Goal: Task Accomplishment & Management: Use online tool/utility

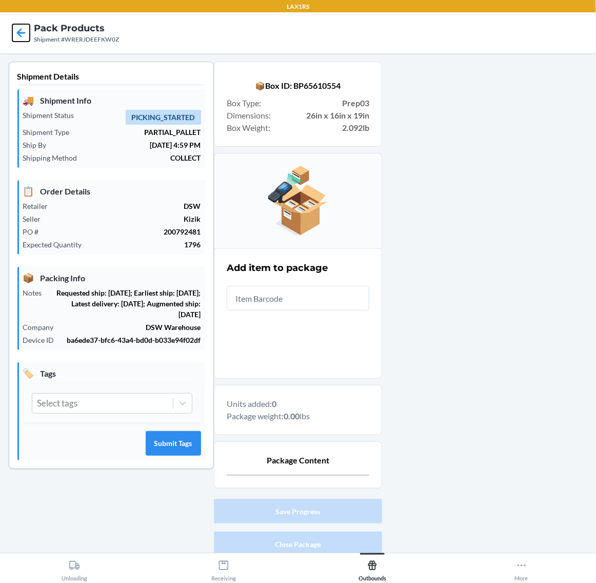
click at [18, 33] on icon at bounding box center [21, 32] width 9 height 9
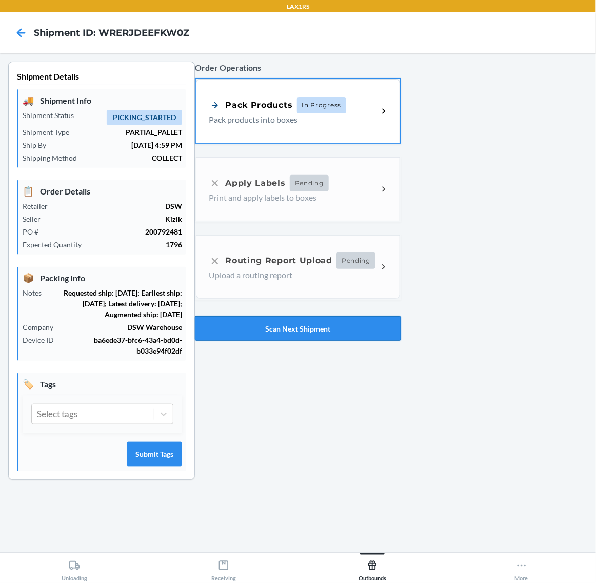
click at [344, 324] on button "Scan Next Shipment" at bounding box center [298, 328] width 206 height 25
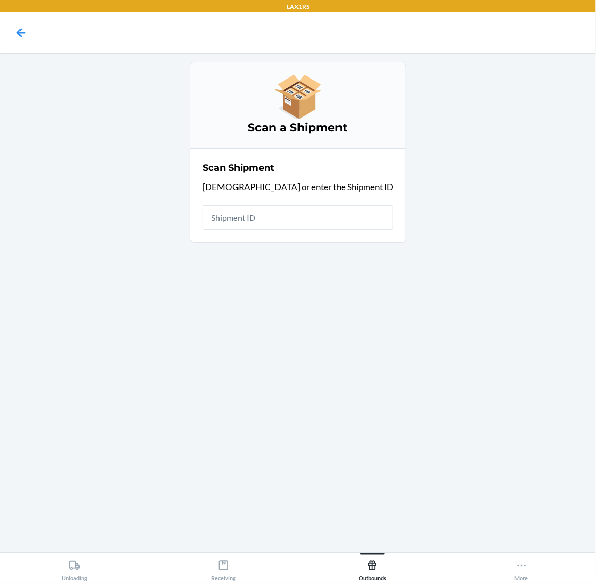
click at [336, 222] on input "text" at bounding box center [298, 217] width 191 height 25
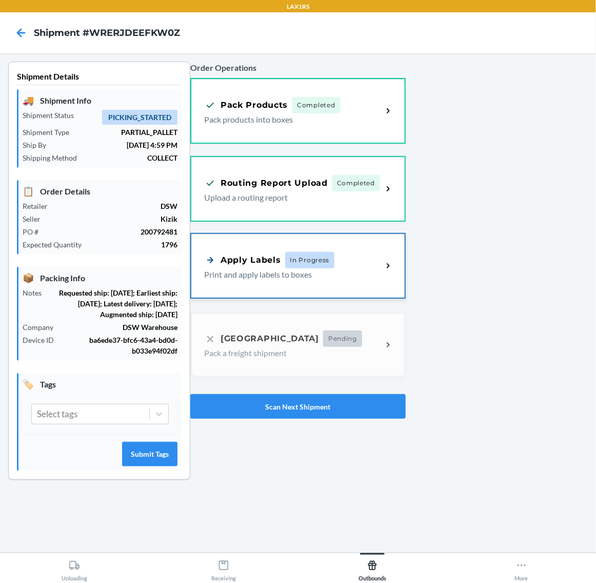
click at [349, 268] on p "Print and apply labels to boxes" at bounding box center [289, 274] width 170 height 12
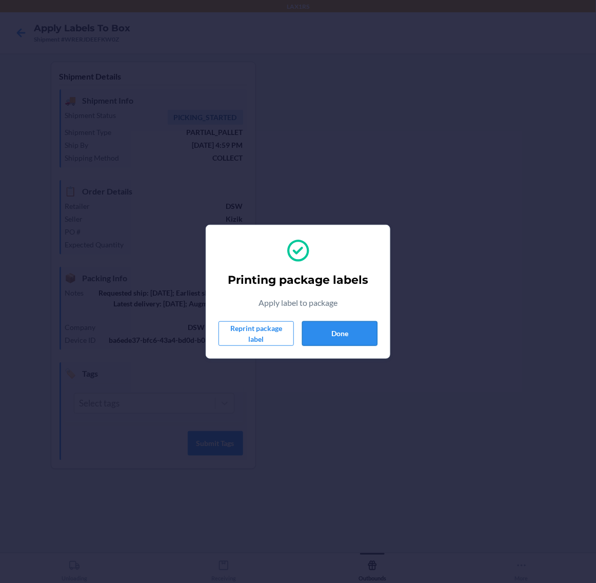
click at [353, 331] on button "Done" at bounding box center [339, 333] width 75 height 25
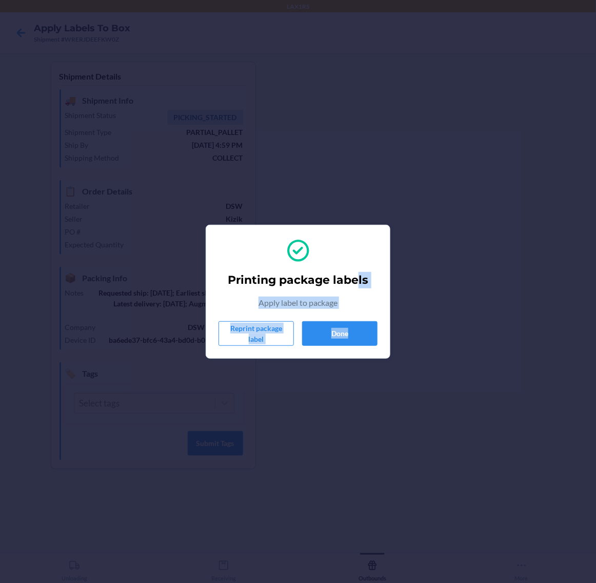
drag, startPoint x: 355, startPoint y: 288, endPoint x: 352, endPoint y: 364, distance: 76.5
click at [352, 364] on div "Printing package labels Apply label to package Reprint package label Done" at bounding box center [298, 291] width 596 height 583
click at [347, 331] on button "Done" at bounding box center [339, 333] width 75 height 25
click at [346, 331] on button "Done" at bounding box center [339, 333] width 75 height 25
click at [309, 324] on button "Done" at bounding box center [339, 333] width 75 height 25
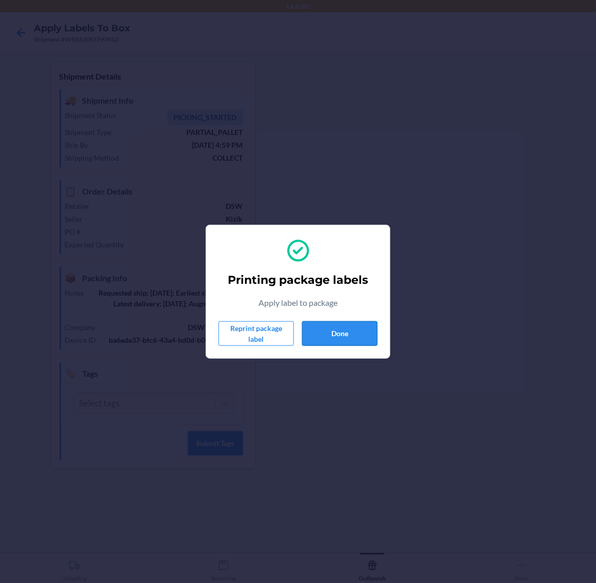
click at [309, 324] on button "Done" at bounding box center [339, 333] width 75 height 25
click at [332, 338] on button "Done" at bounding box center [339, 333] width 75 height 25
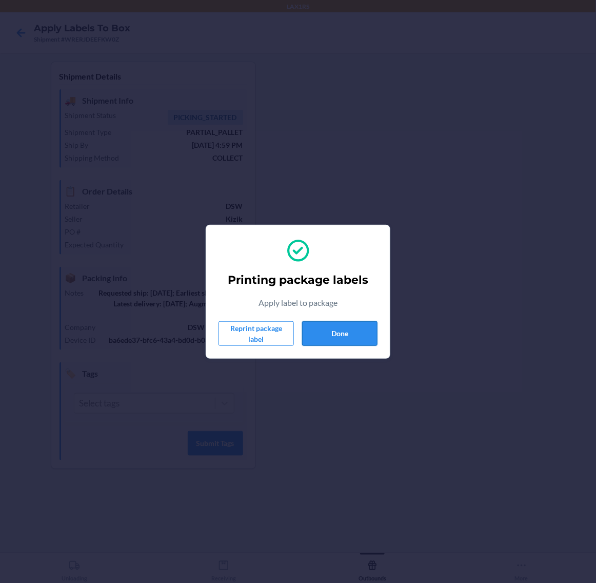
click at [332, 338] on button "Done" at bounding box center [339, 333] width 75 height 25
click at [344, 329] on button "Done" at bounding box center [339, 333] width 75 height 25
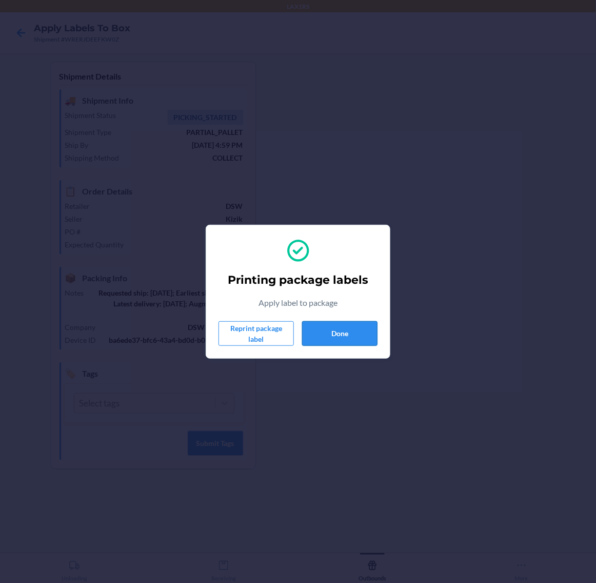
click at [344, 329] on button "Done" at bounding box center [339, 333] width 75 height 25
click at [339, 321] on button "Done" at bounding box center [339, 333] width 75 height 25
click at [346, 335] on button "Done" at bounding box center [339, 333] width 75 height 25
click at [362, 329] on button "Done" at bounding box center [339, 333] width 75 height 25
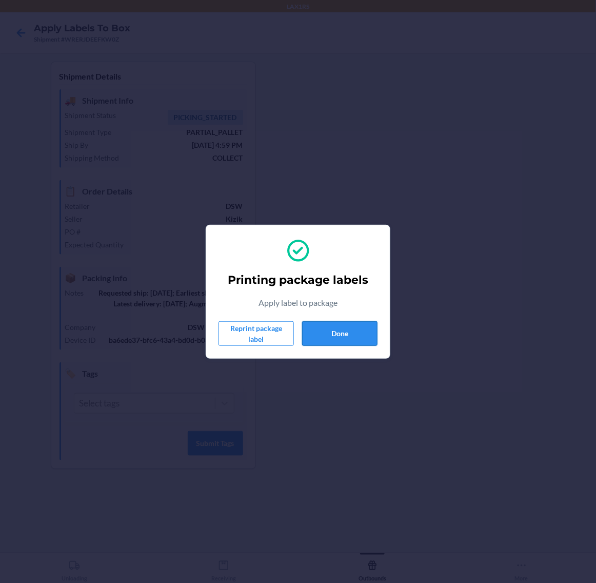
click at [362, 329] on button "Done" at bounding box center [339, 333] width 75 height 25
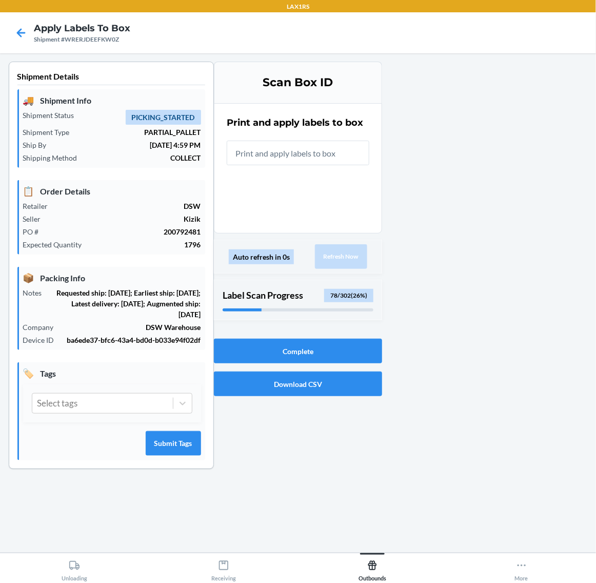
click at [312, 155] on input "text" at bounding box center [298, 153] width 143 height 25
click at [21, 29] on icon at bounding box center [21, 32] width 9 height 9
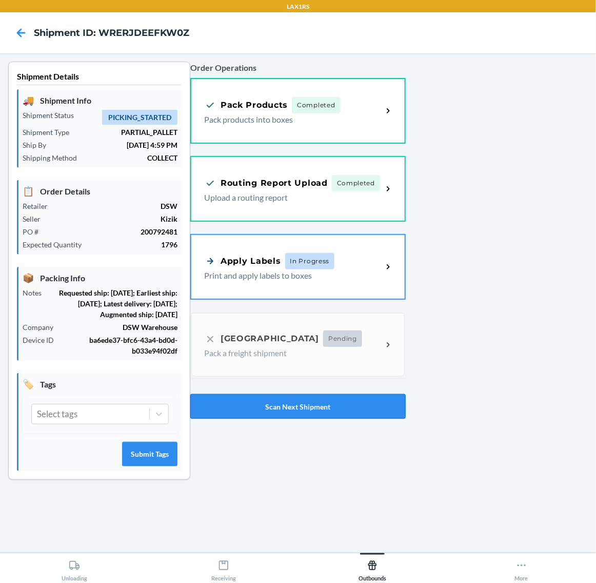
click at [295, 402] on button "Scan Next Shipment" at bounding box center [297, 406] width 215 height 25
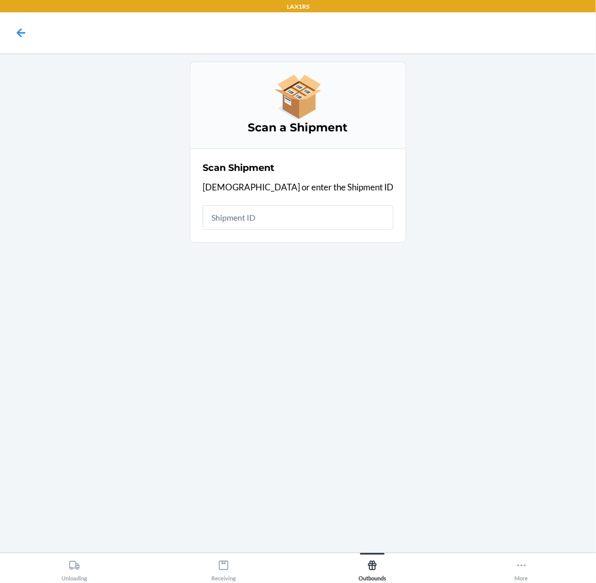
click at [318, 211] on input "text" at bounding box center [298, 217] width 191 height 25
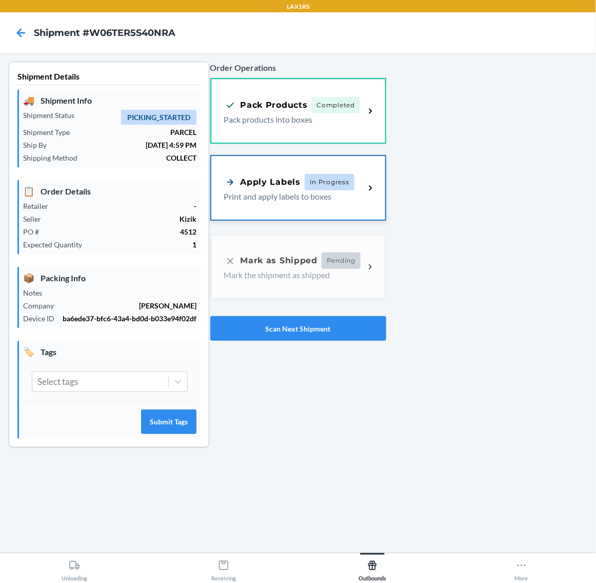
click at [322, 190] on p "Print and apply labels to boxes" at bounding box center [290, 196] width 133 height 12
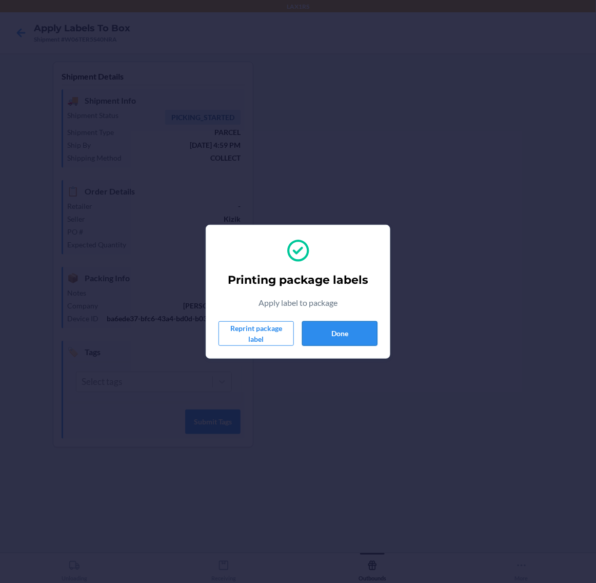
click at [350, 321] on button "Done" at bounding box center [339, 333] width 75 height 25
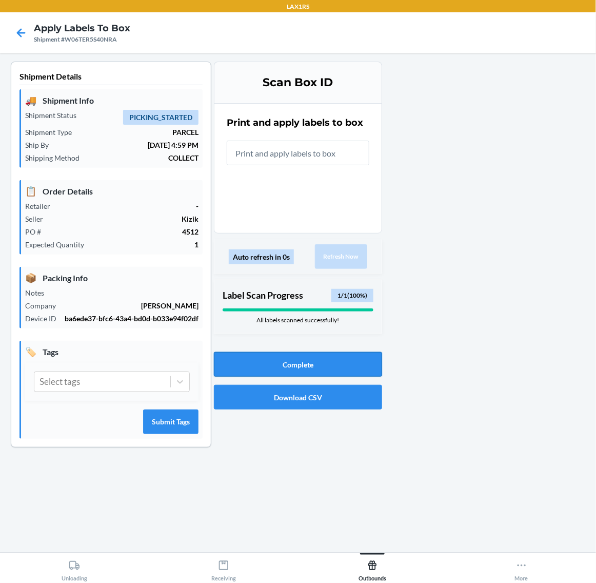
click at [324, 363] on button "Complete" at bounding box center [298, 364] width 168 height 25
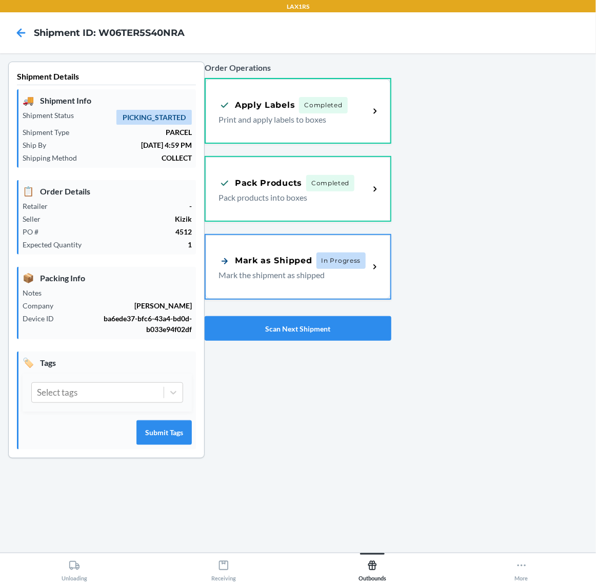
click at [329, 279] on div "Mark as Shipped In Progress Mark the shipment as shipped" at bounding box center [298, 267] width 185 height 64
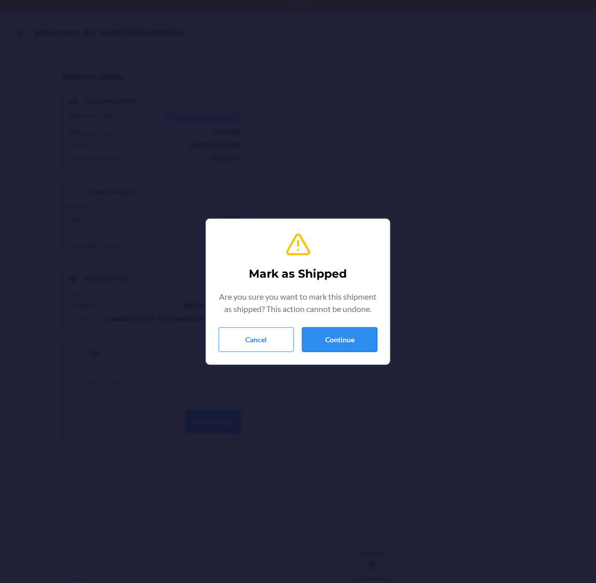
click at [358, 349] on button "Continue" at bounding box center [339, 339] width 75 height 25
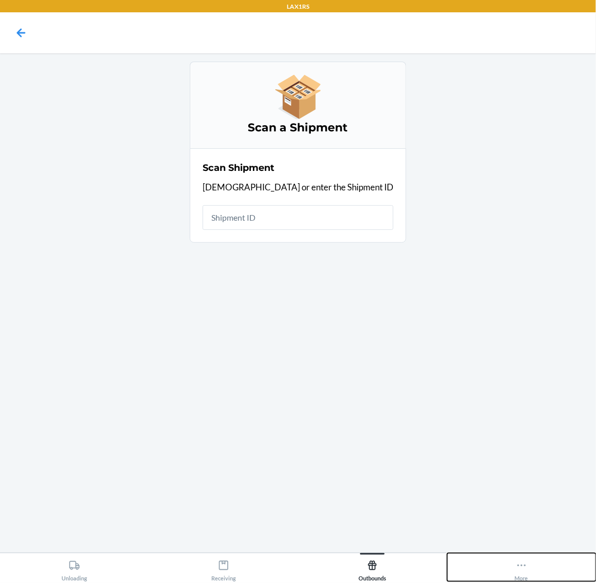
click at [521, 559] on div "More" at bounding box center [521, 568] width 13 height 26
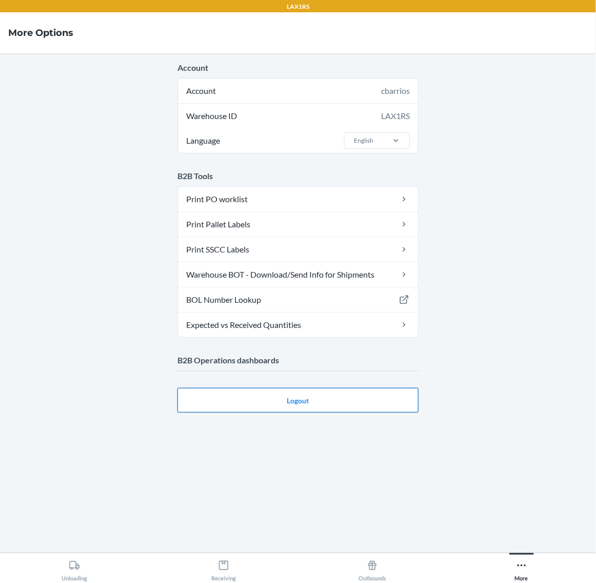
click at [370, 406] on main "Account Account cbarrios Warehouse ID LAX1RS Language English B2B Tools Print P…" at bounding box center [298, 302] width 596 height 499
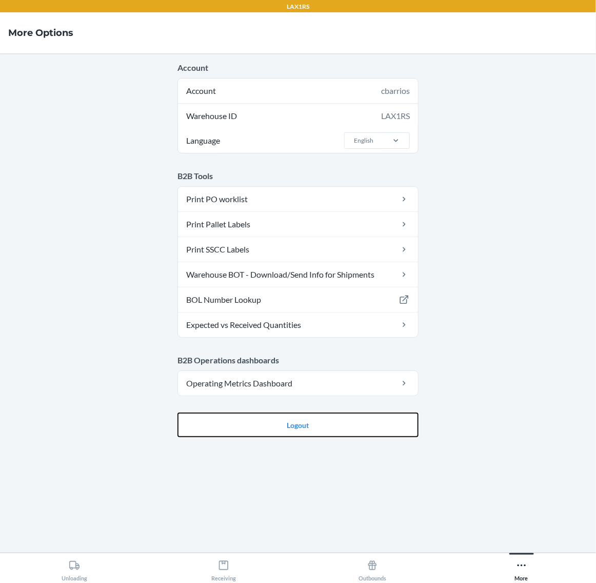
drag, startPoint x: 328, startPoint y: 419, endPoint x: 329, endPoint y: 413, distance: 6.2
click at [328, 419] on button "Logout" at bounding box center [297, 424] width 241 height 25
